Goal: Find specific page/section: Find specific page/section

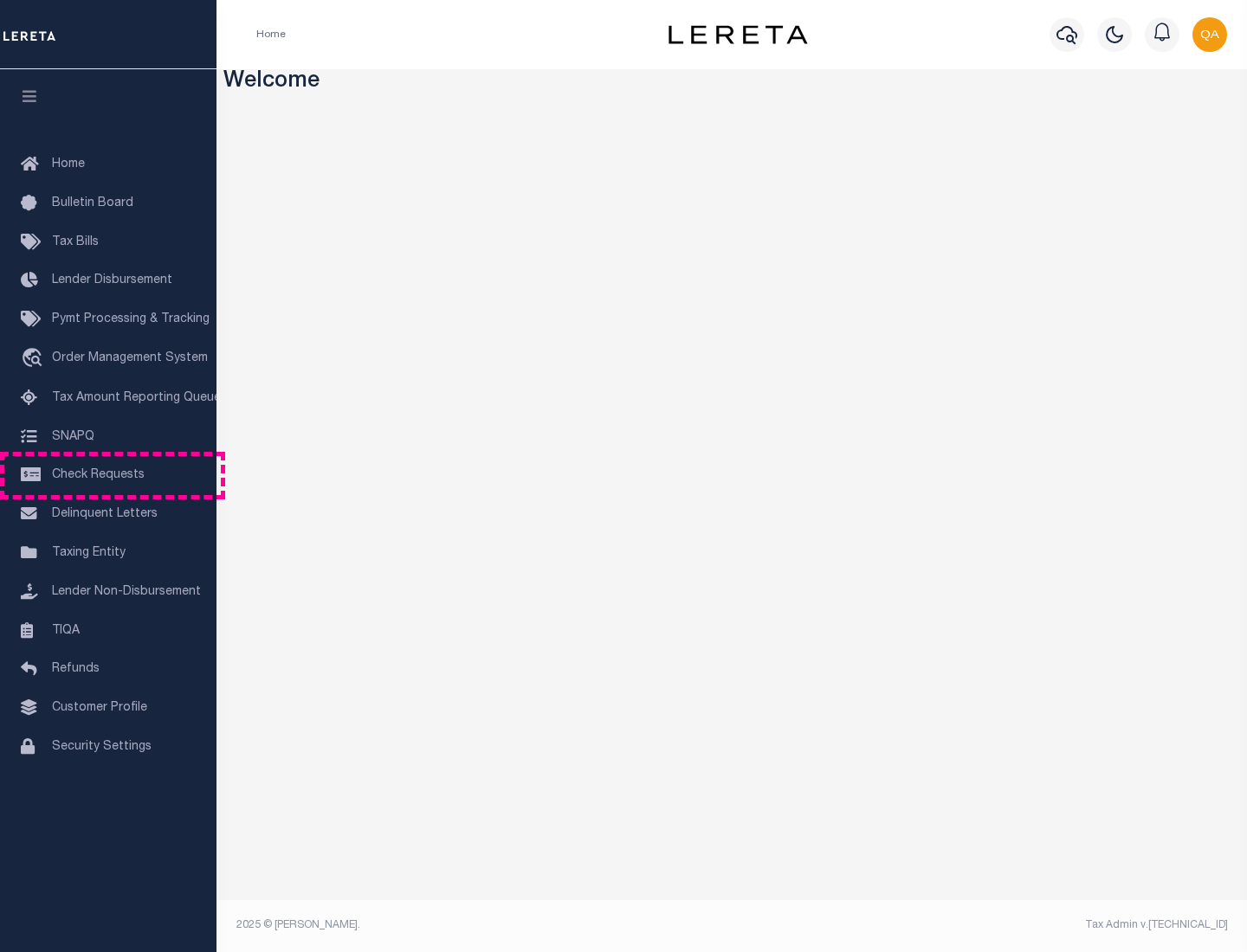
click at [108, 475] on span "Check Requests" at bounding box center [98, 475] width 92 height 12
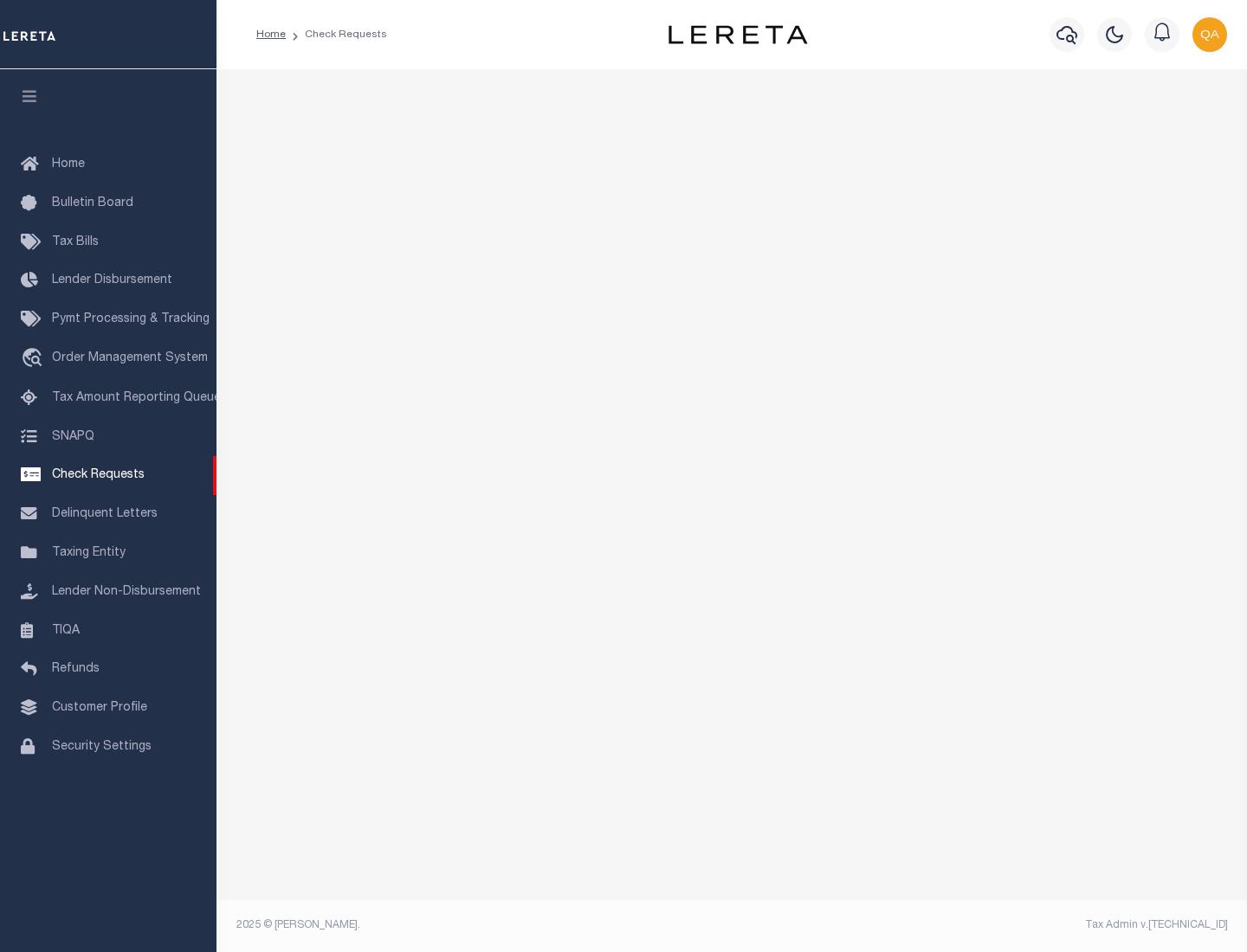
select select "50"
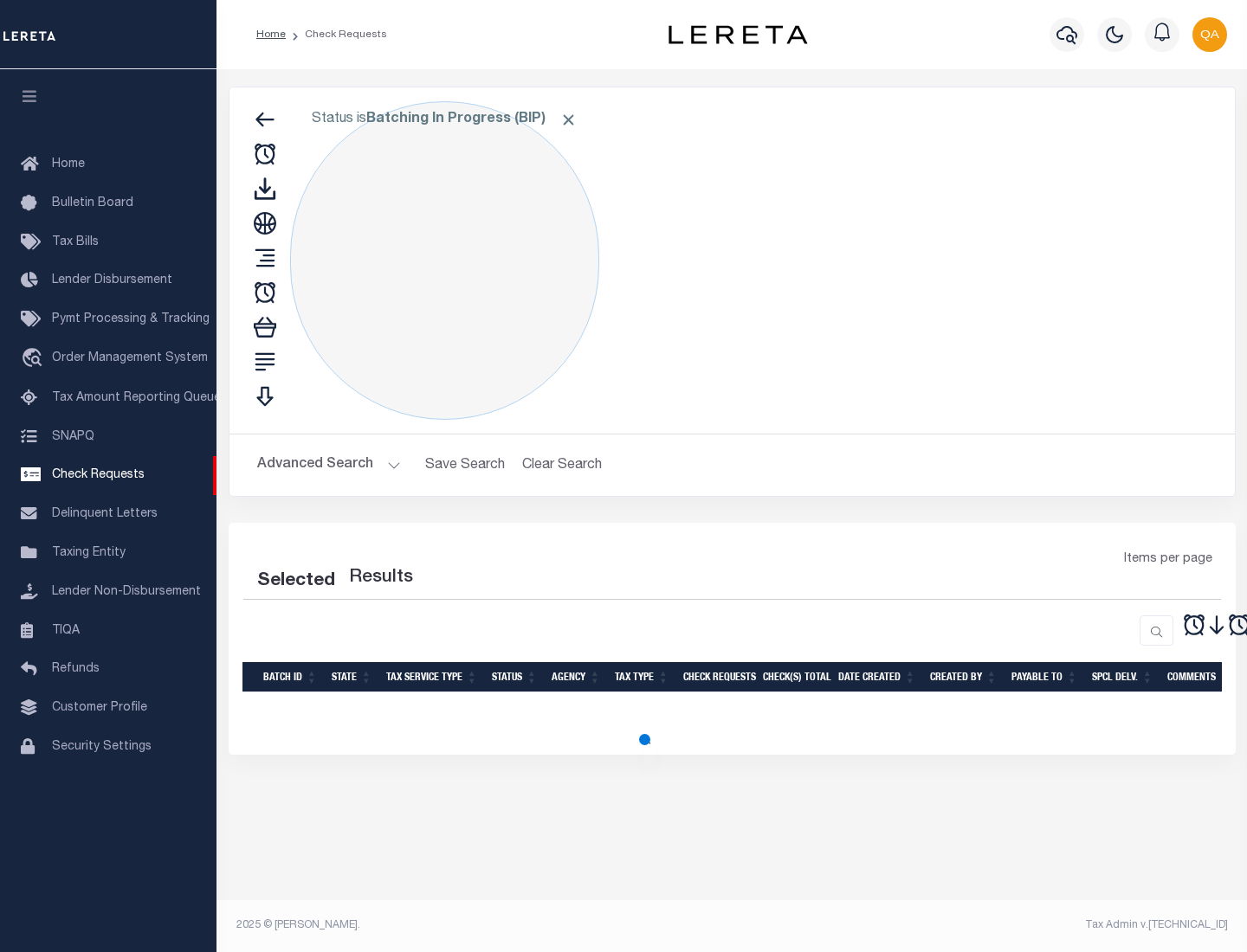
select select "50"
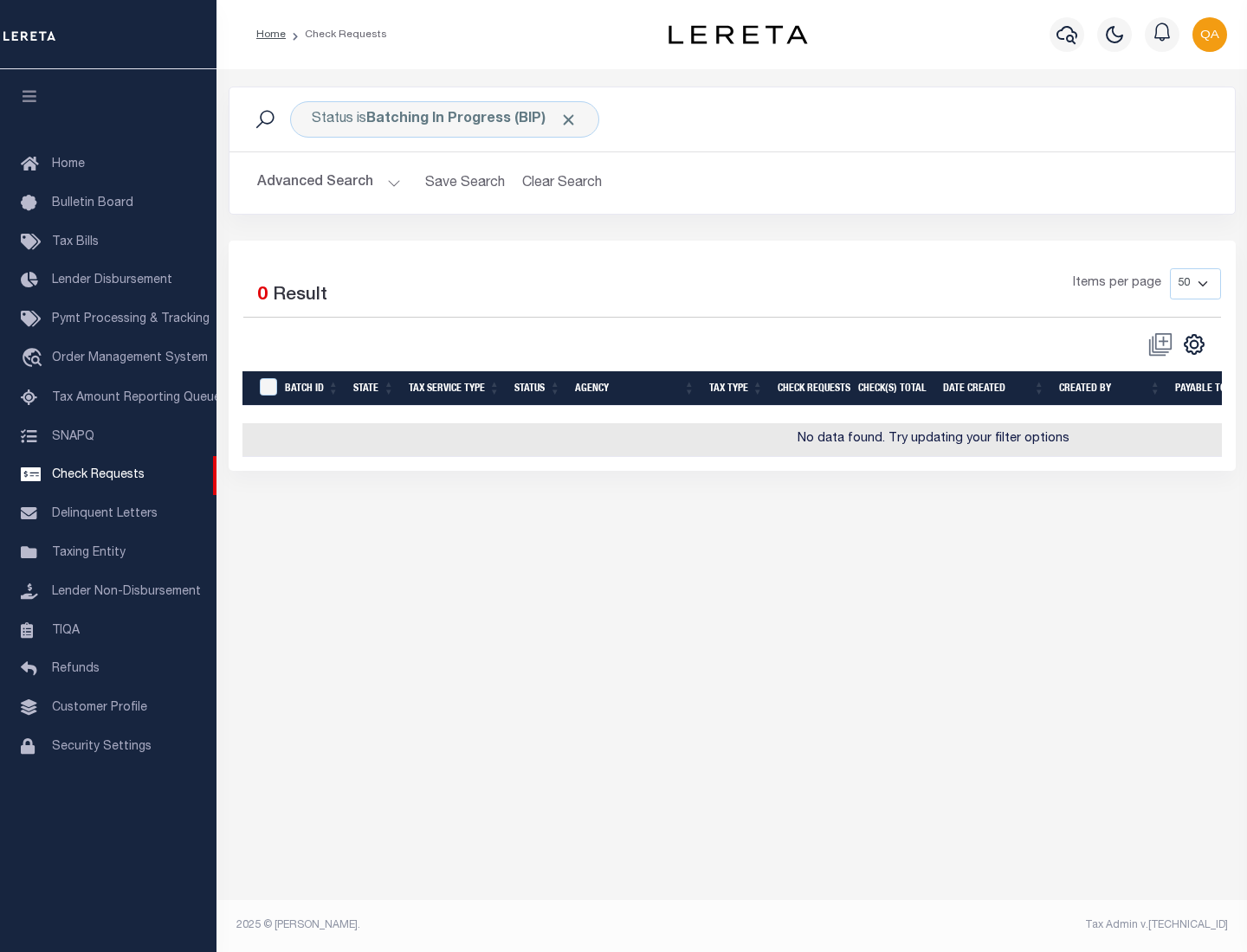
click at [569, 119] on span "Click to Remove" at bounding box center [568, 119] width 18 height 18
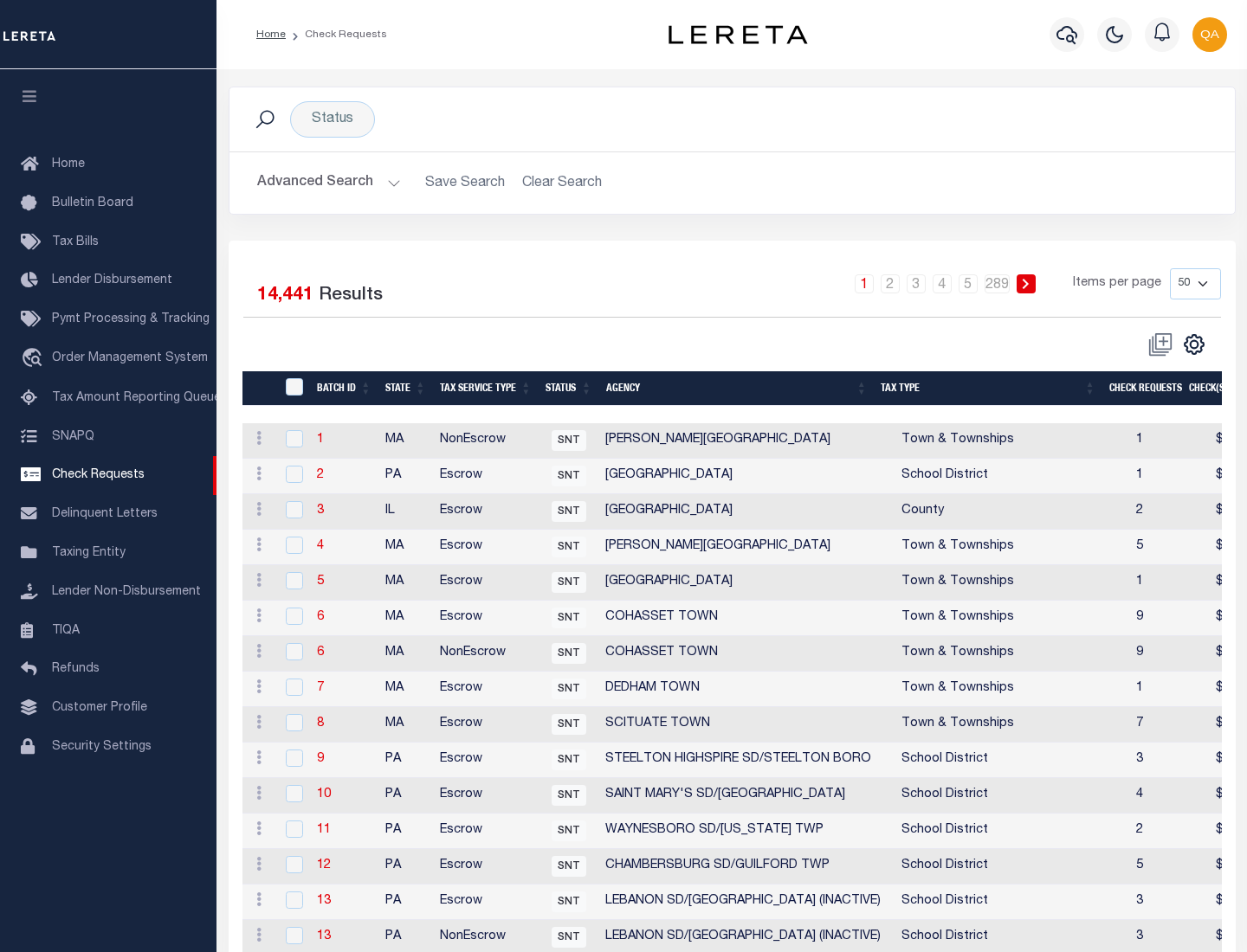
scroll to position [834, 0]
